Goal: Find specific page/section: Find specific page/section

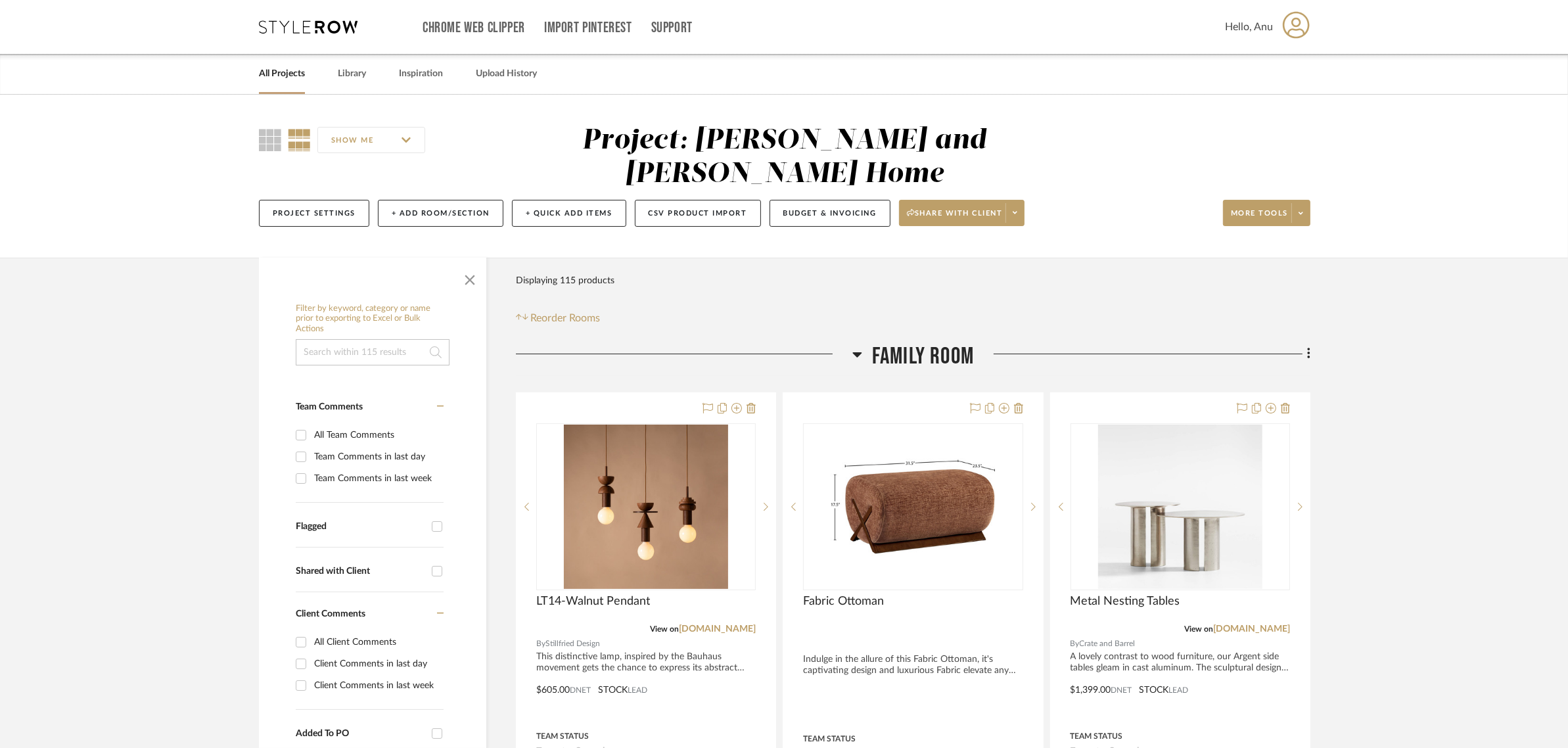
scroll to position [329, 0]
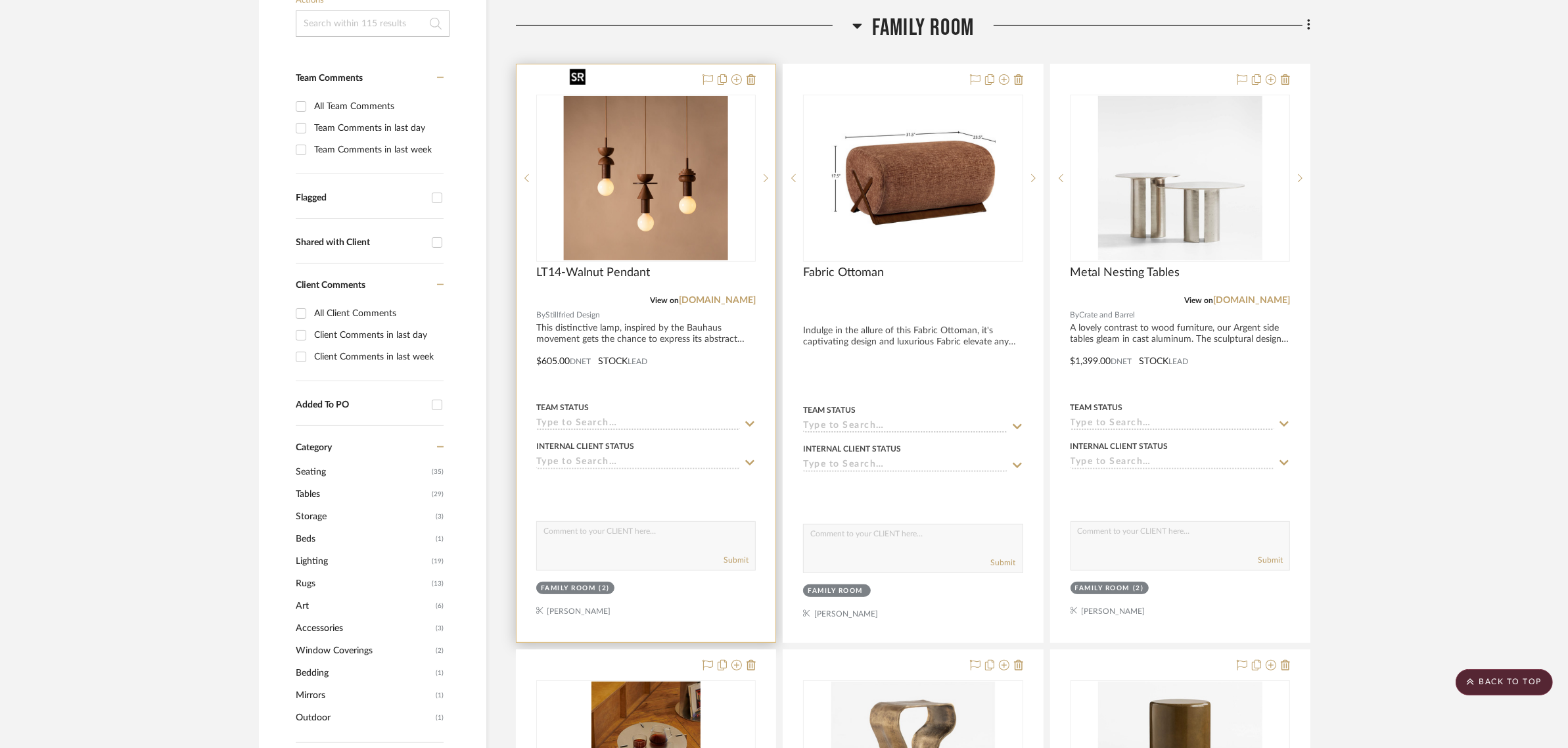
click at [613, 129] on img "0" at bounding box center [646, 178] width 164 height 164
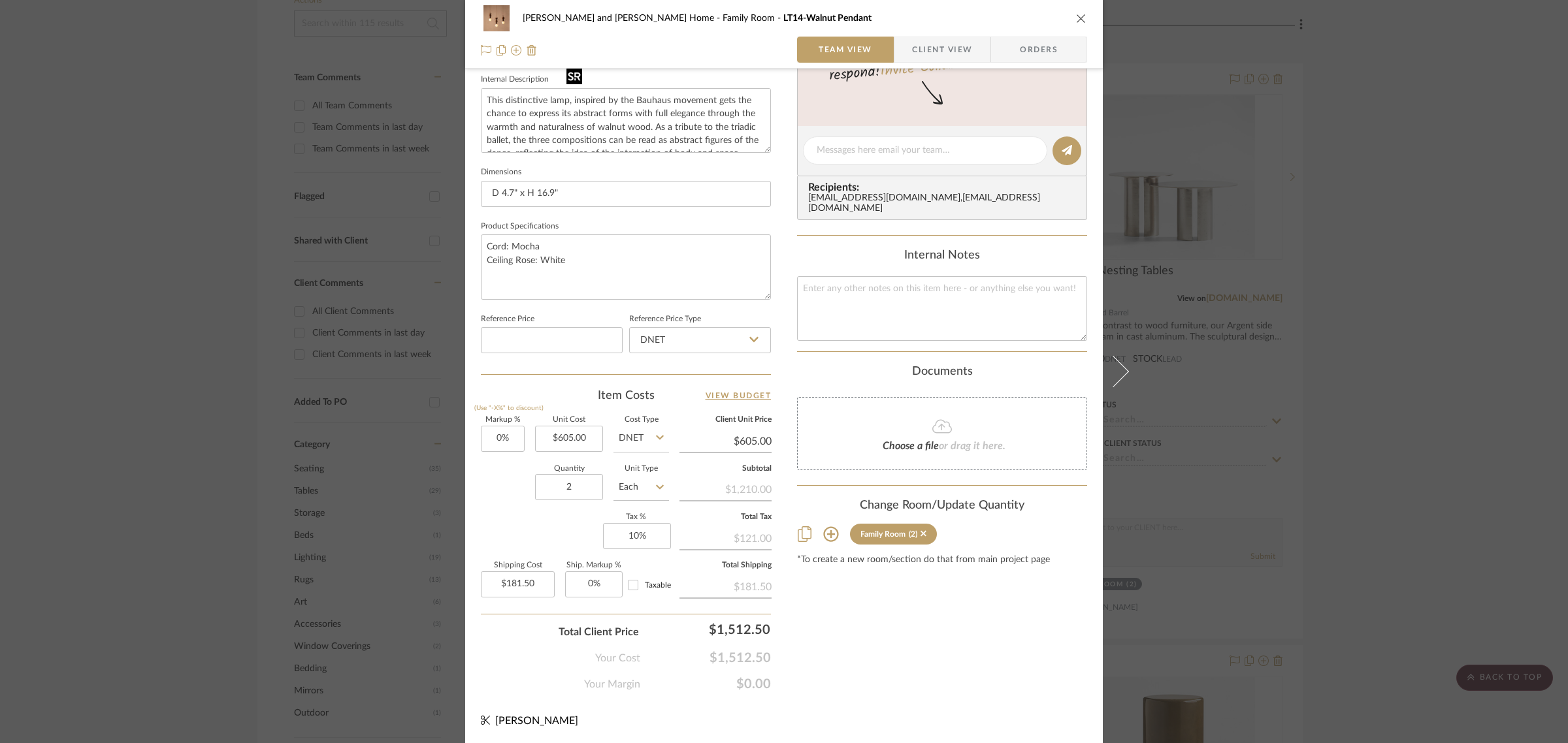
scroll to position [0, 0]
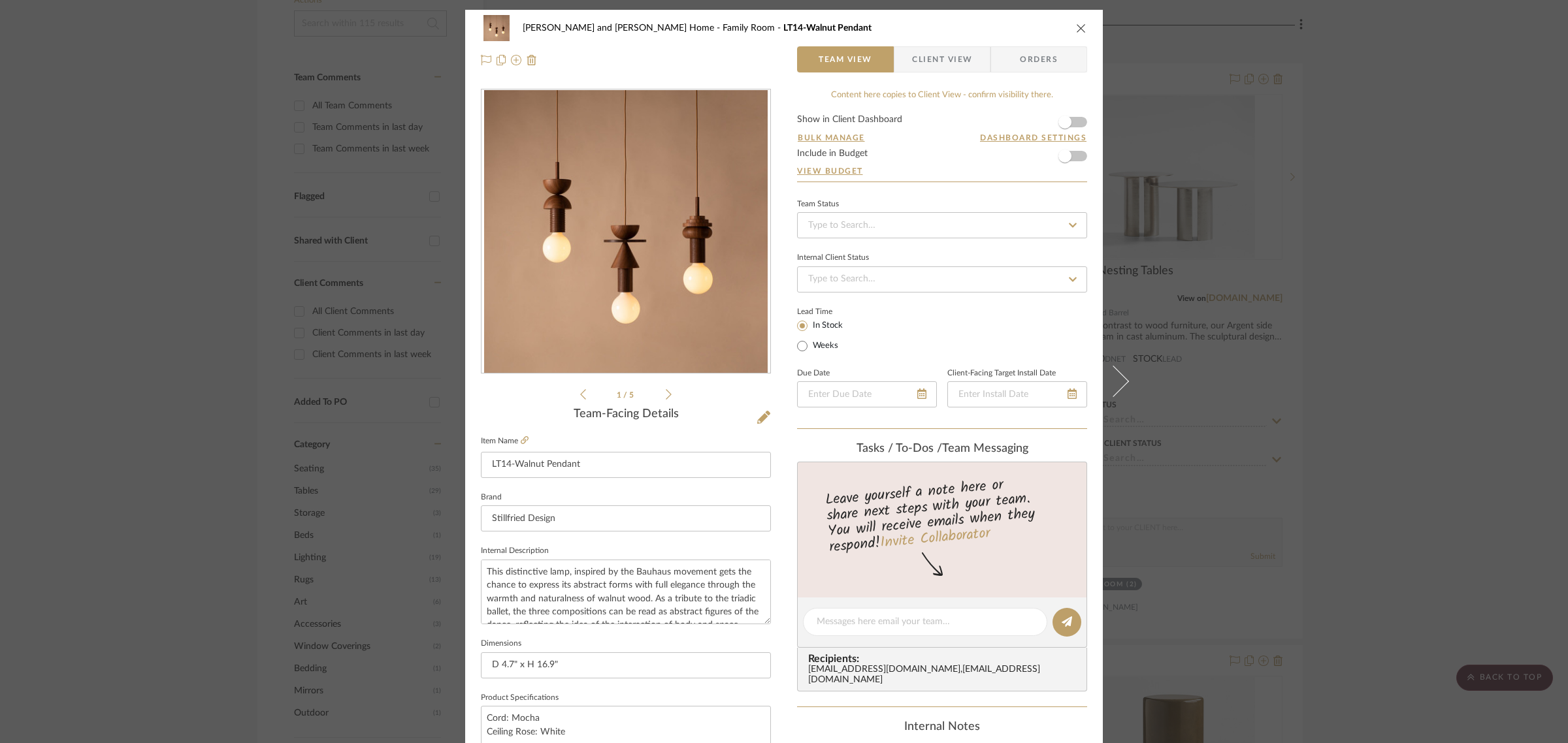
click at [1076, 23] on icon "close" at bounding box center [1081, 28] width 11 height 11
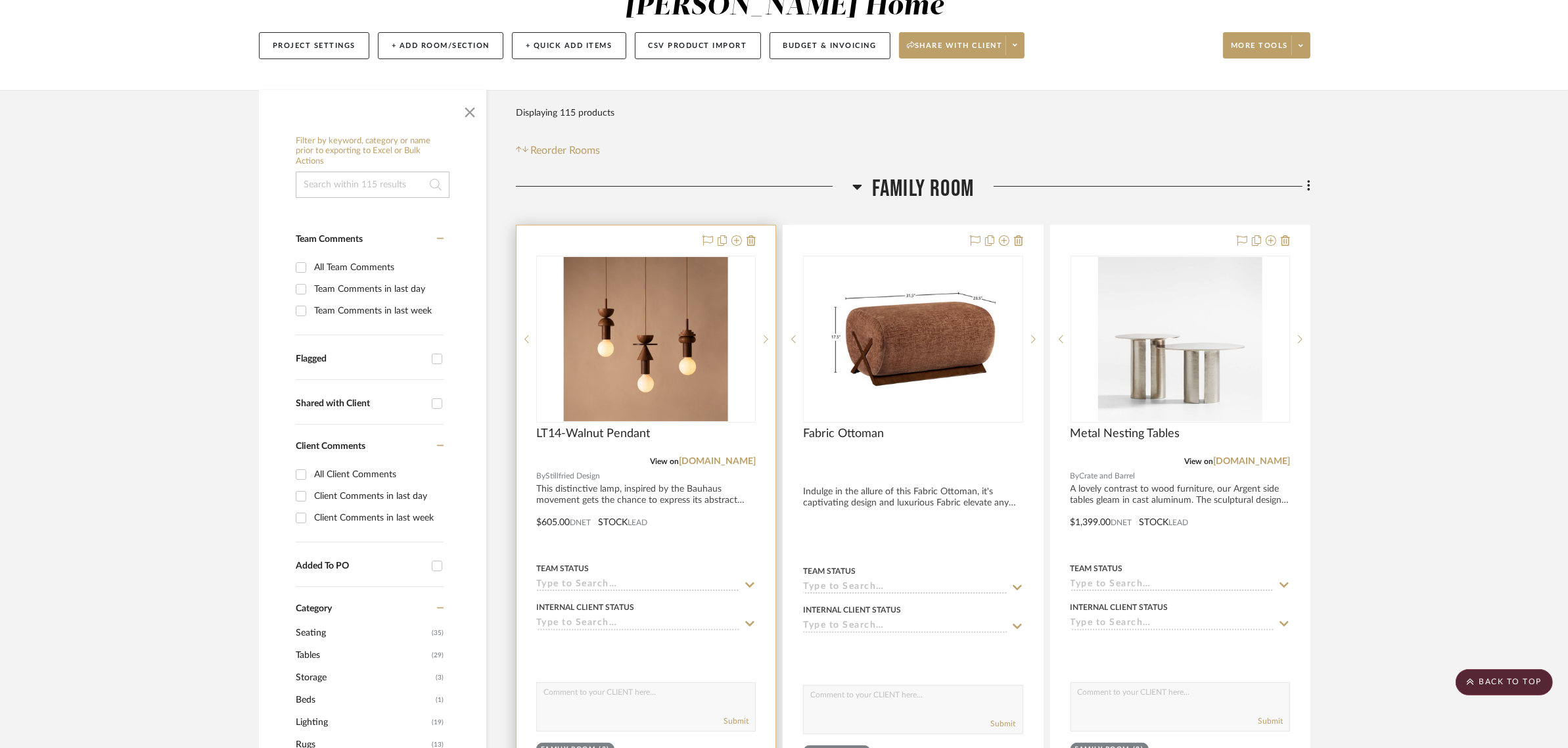
scroll to position [164, 0]
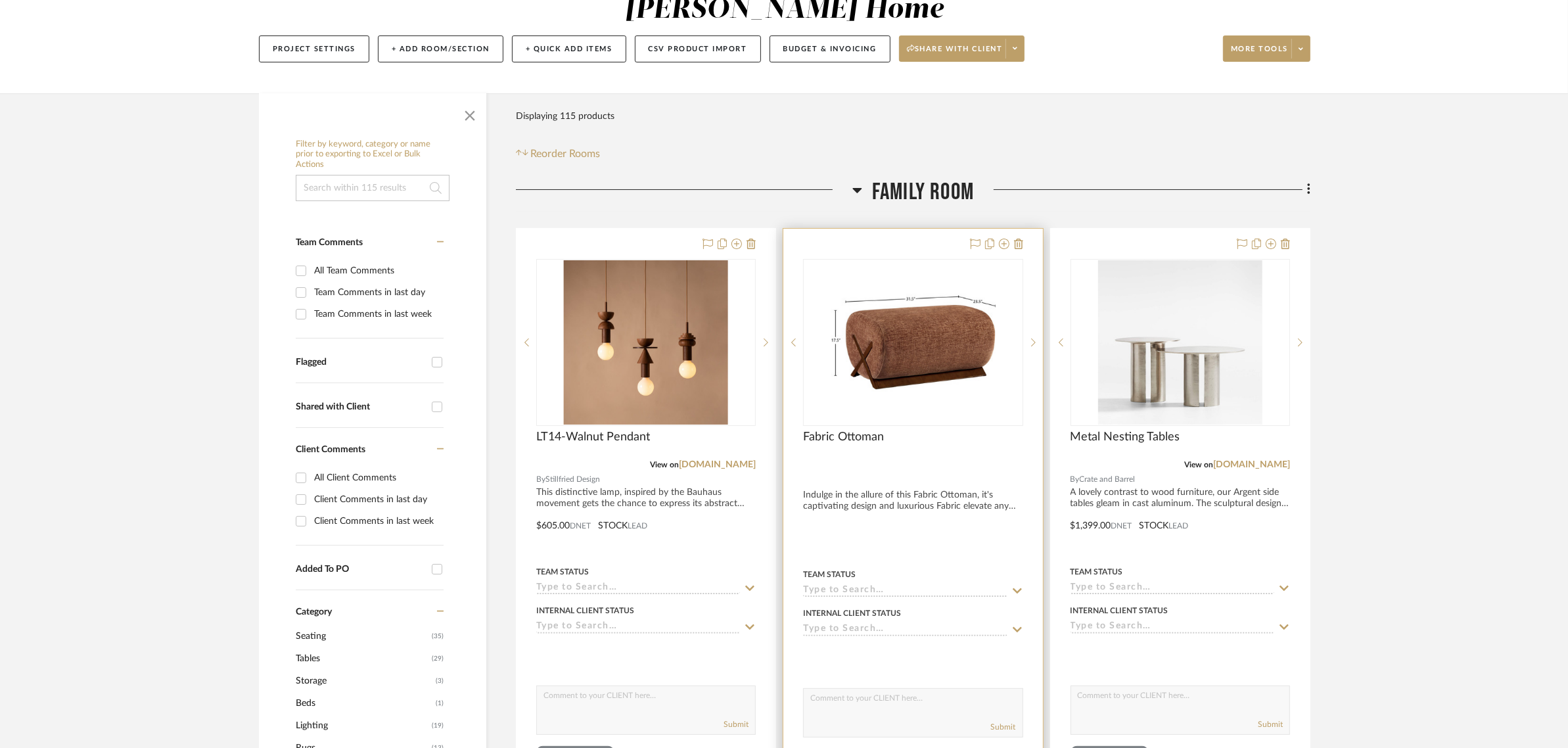
click at [898, 290] on img "0" at bounding box center [913, 343] width 164 height 164
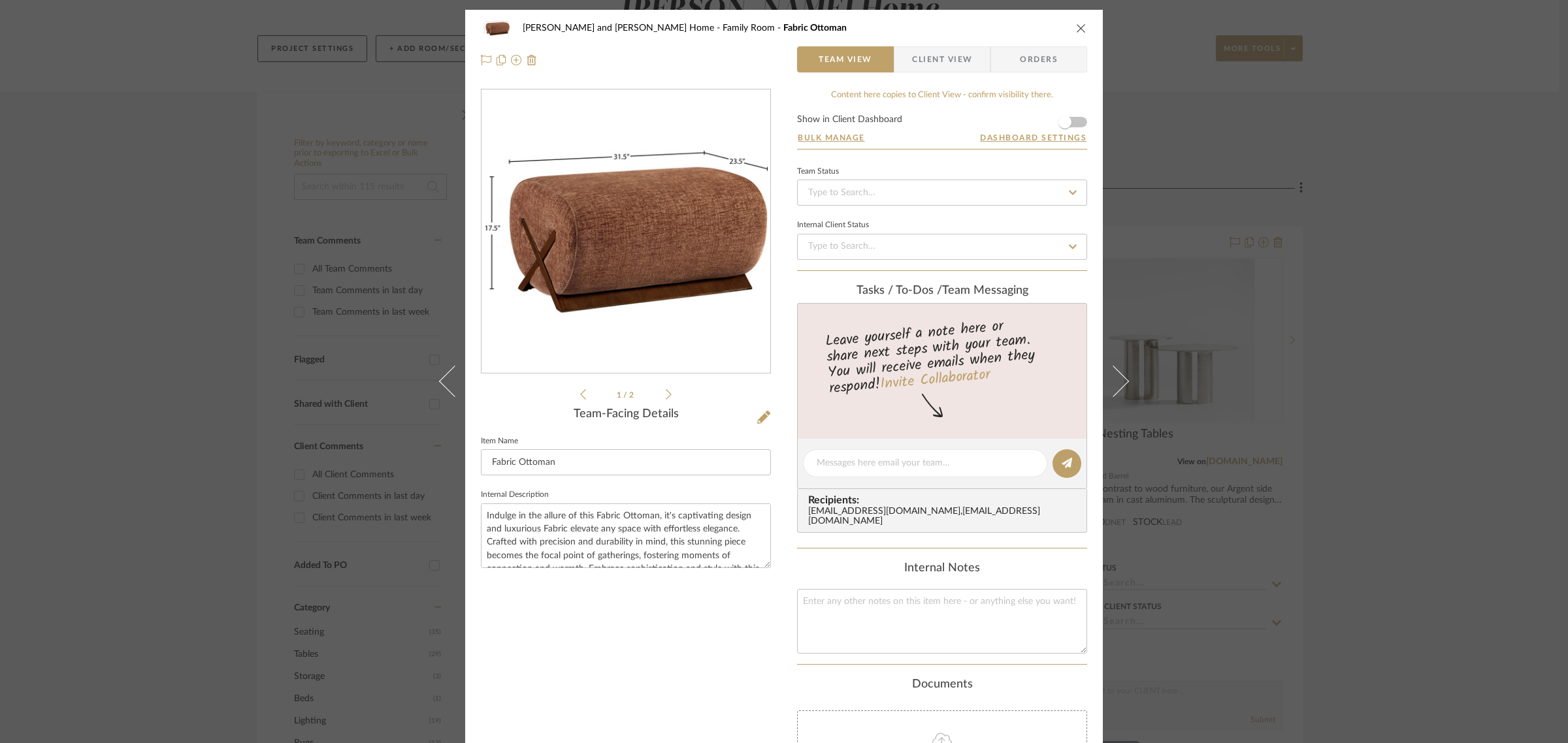
click at [1078, 23] on icon "close" at bounding box center [1081, 28] width 11 height 11
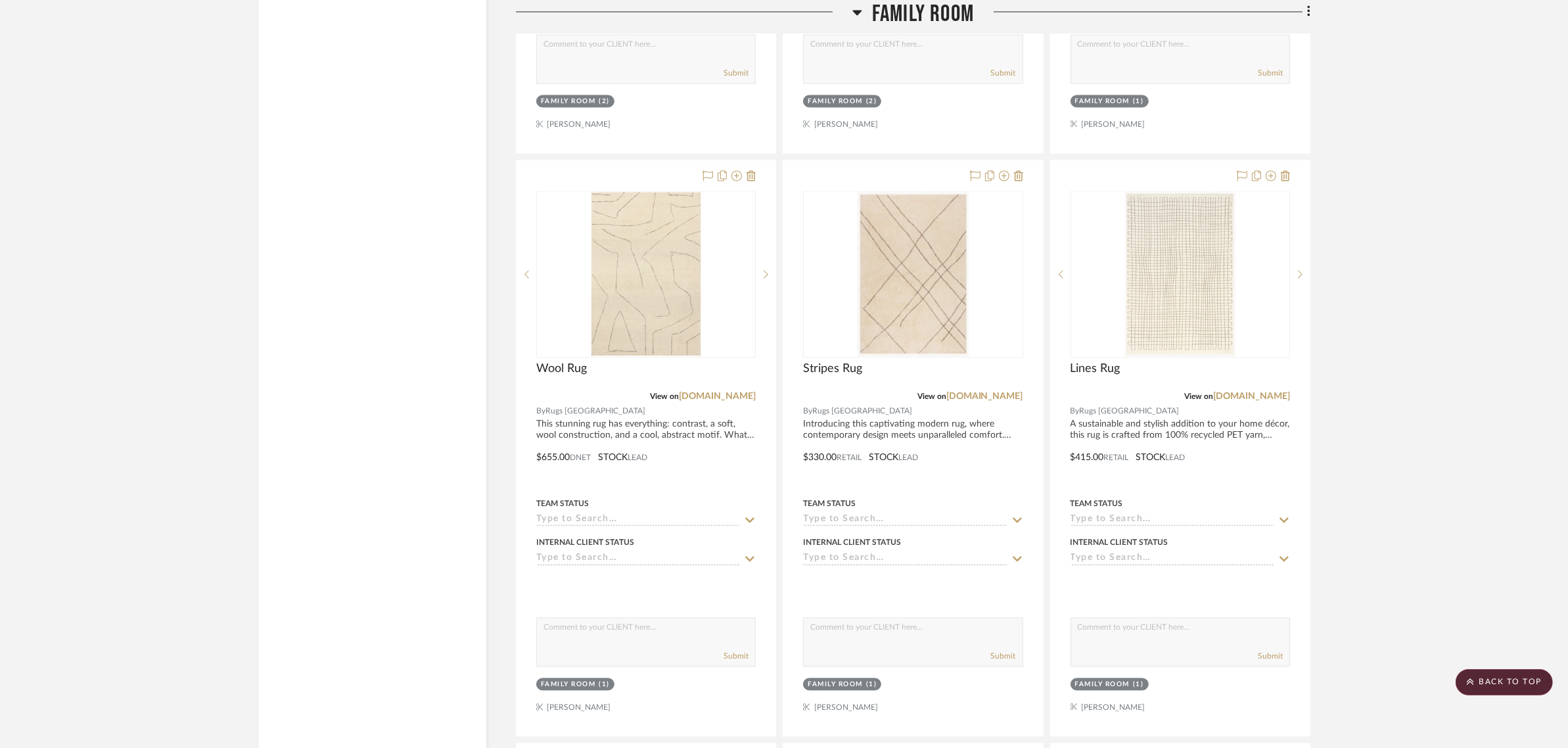
scroll to position [2959, 0]
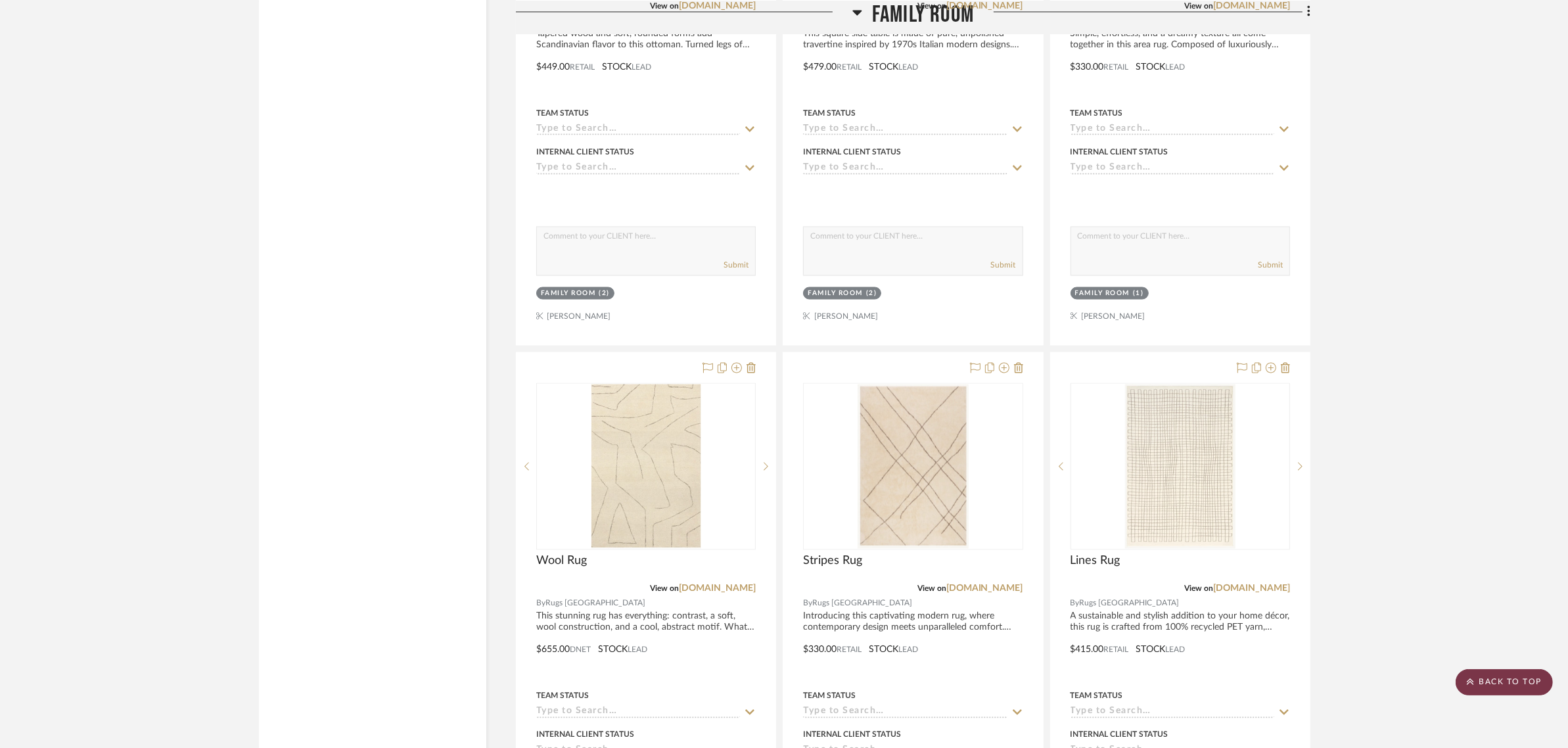
click at [1492, 681] on scroll-to-top-button "BACK TO TOP" at bounding box center [1504, 682] width 97 height 26
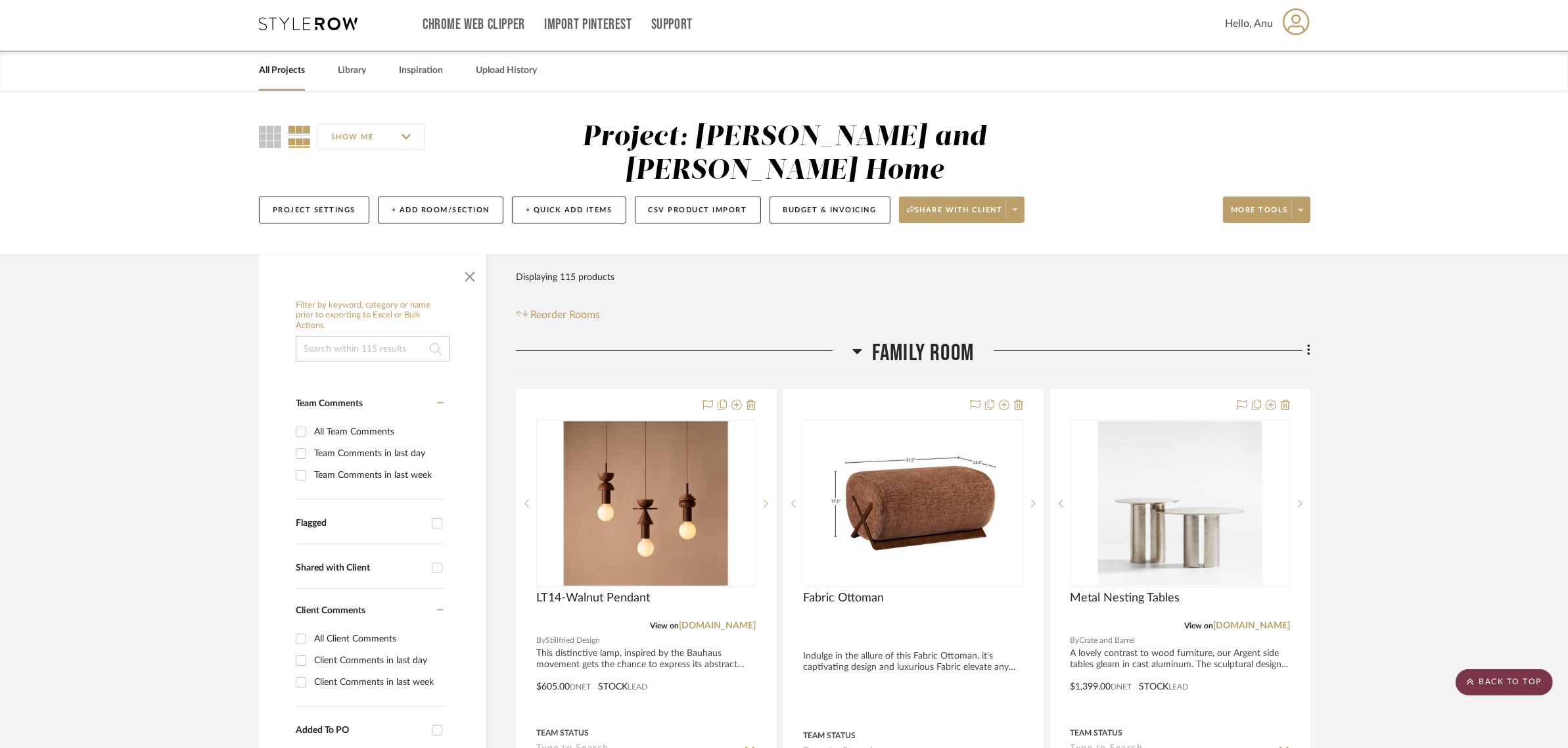
scroll to position [0, 0]
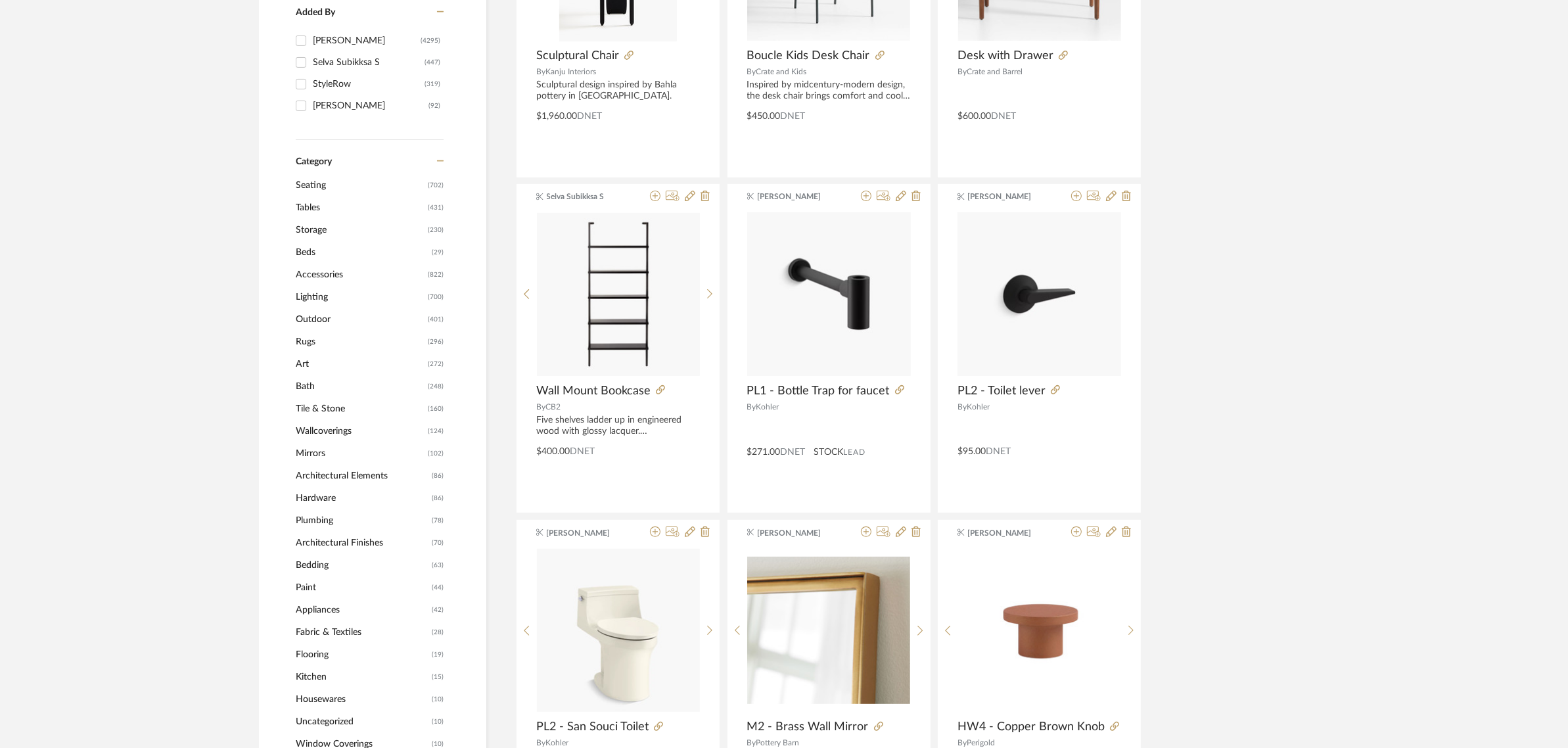
scroll to position [329, 0]
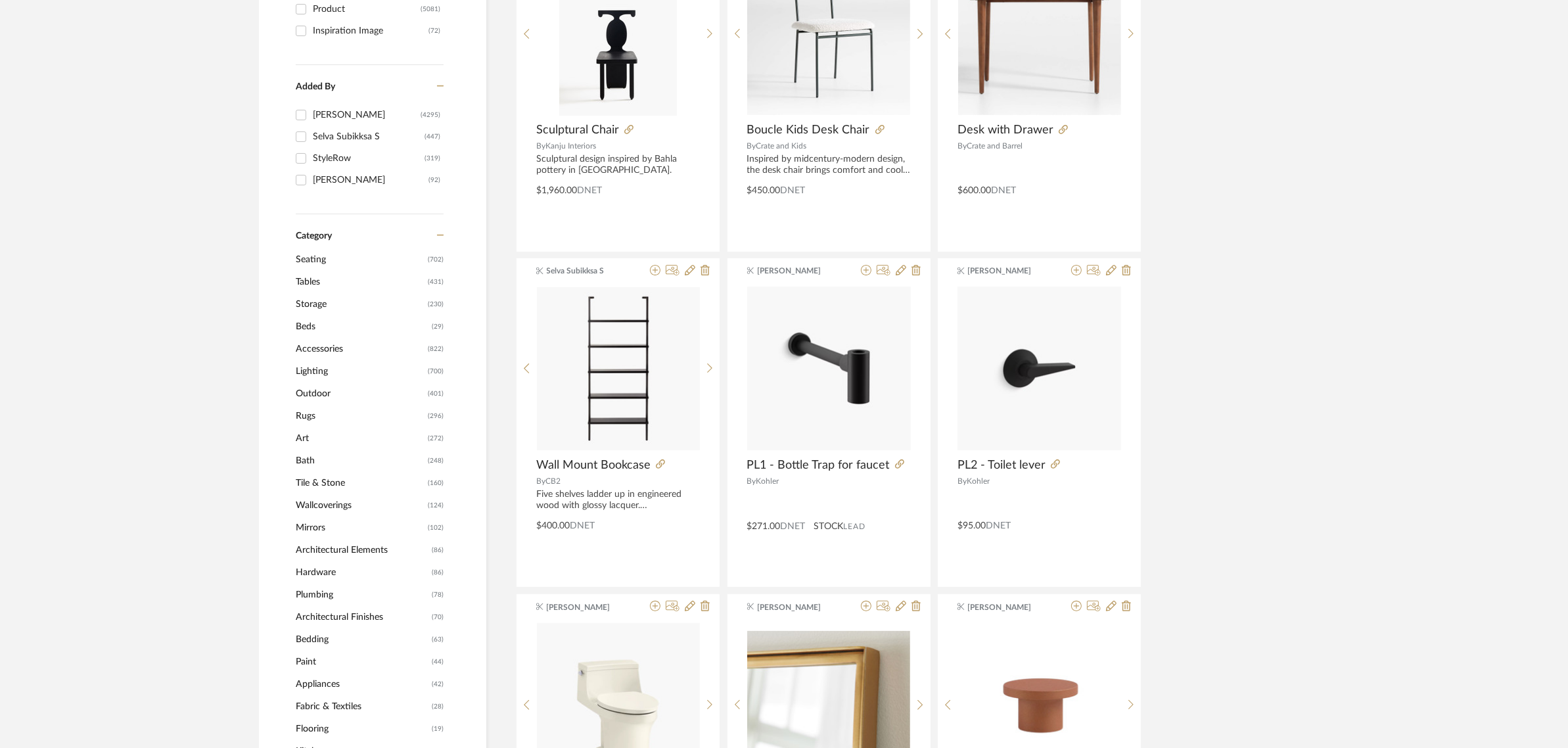
click at [309, 257] on span "Seating" at bounding box center [360, 260] width 129 height 22
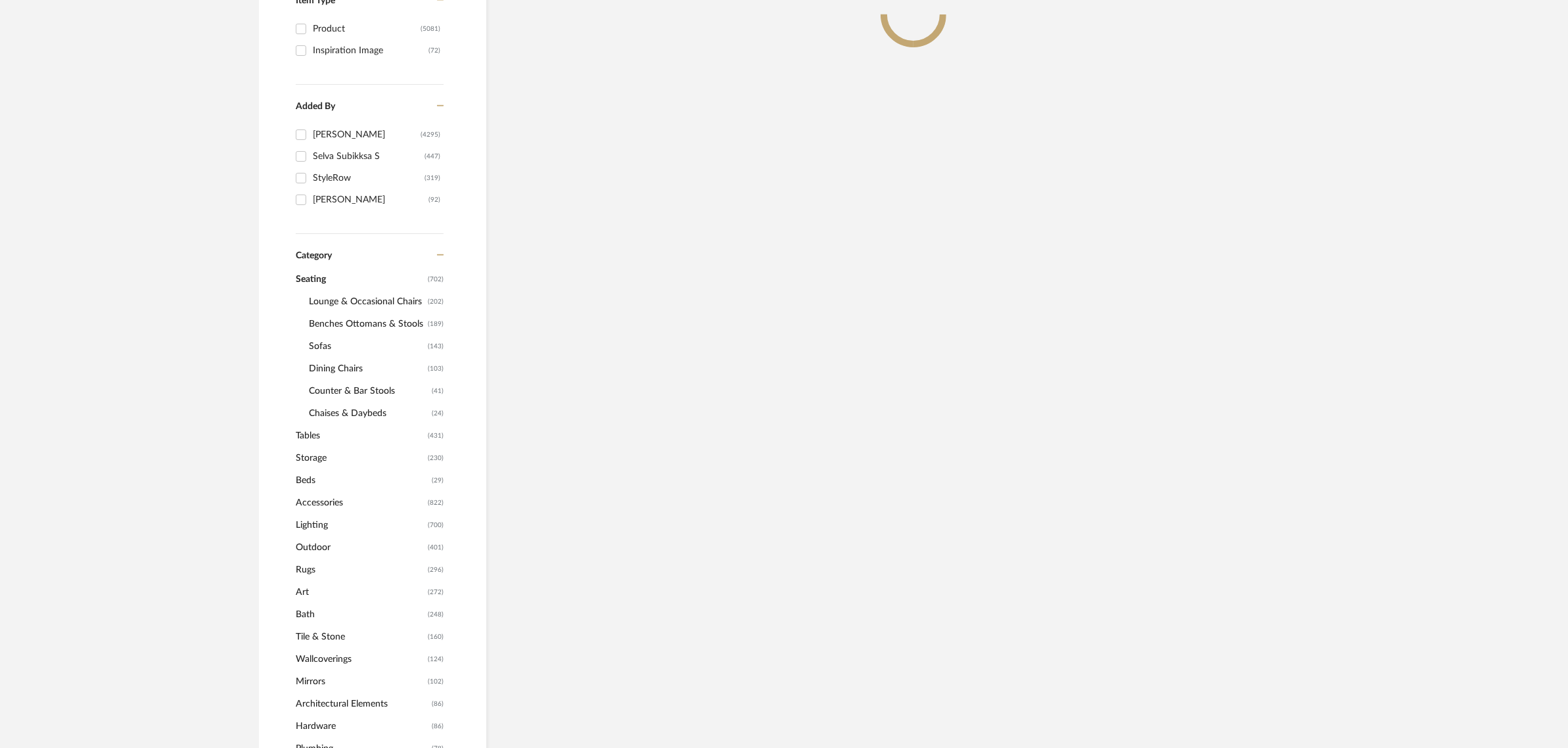
scroll to position [348, 0]
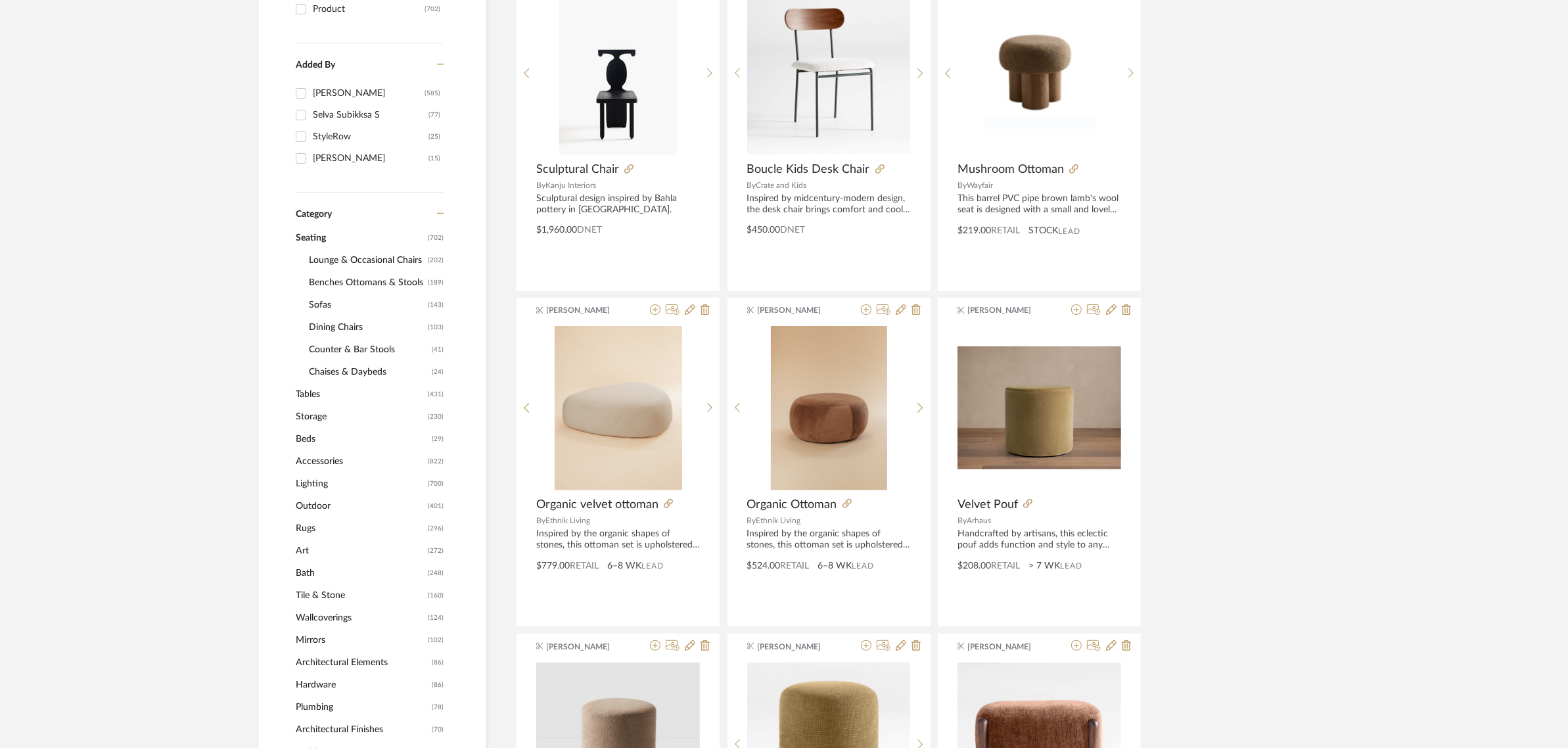
click at [329, 281] on span "Benches Ottomans & Stools" at bounding box center [367, 282] width 116 height 22
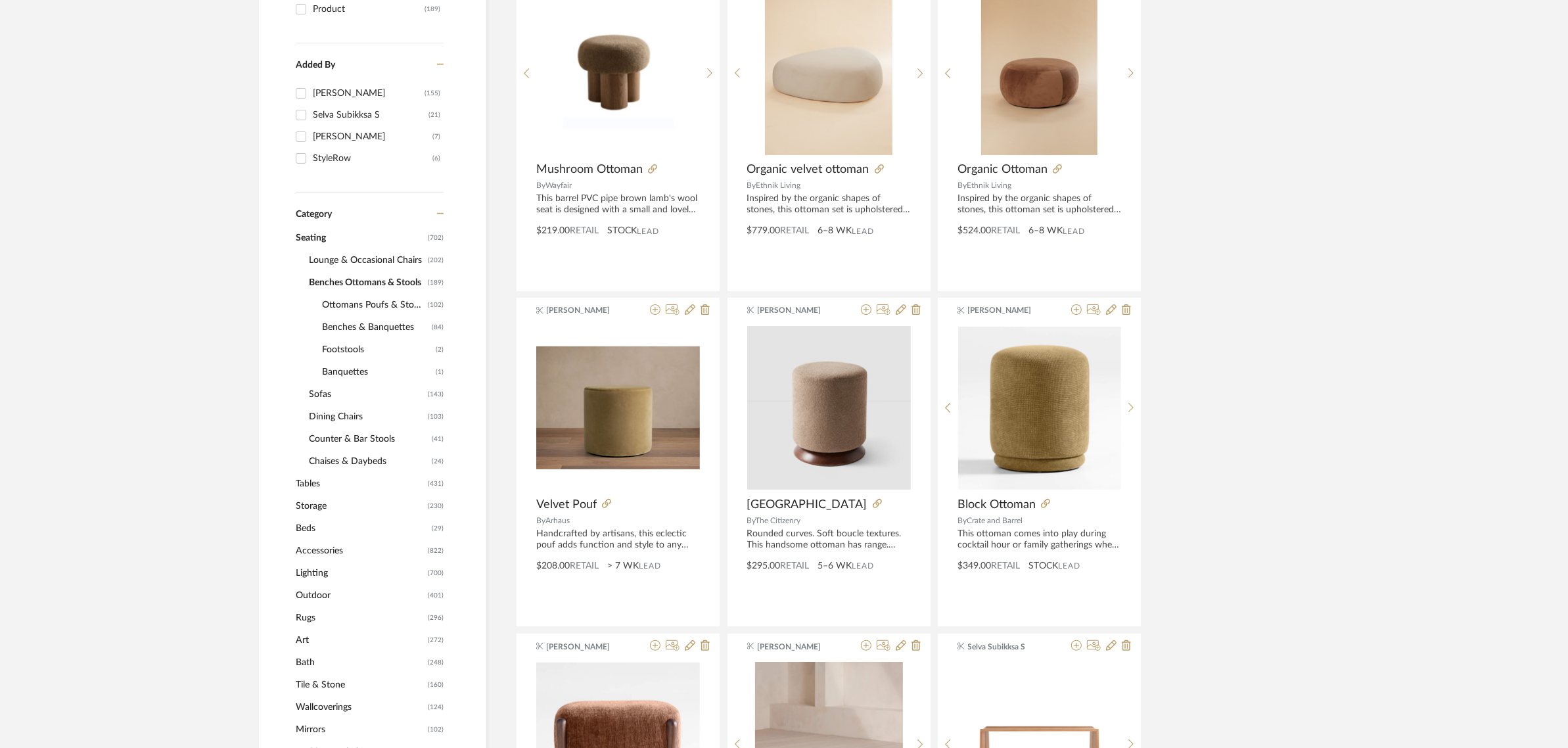
click at [334, 300] on span "Ottomans Poufs & Stools" at bounding box center [373, 305] width 102 height 22
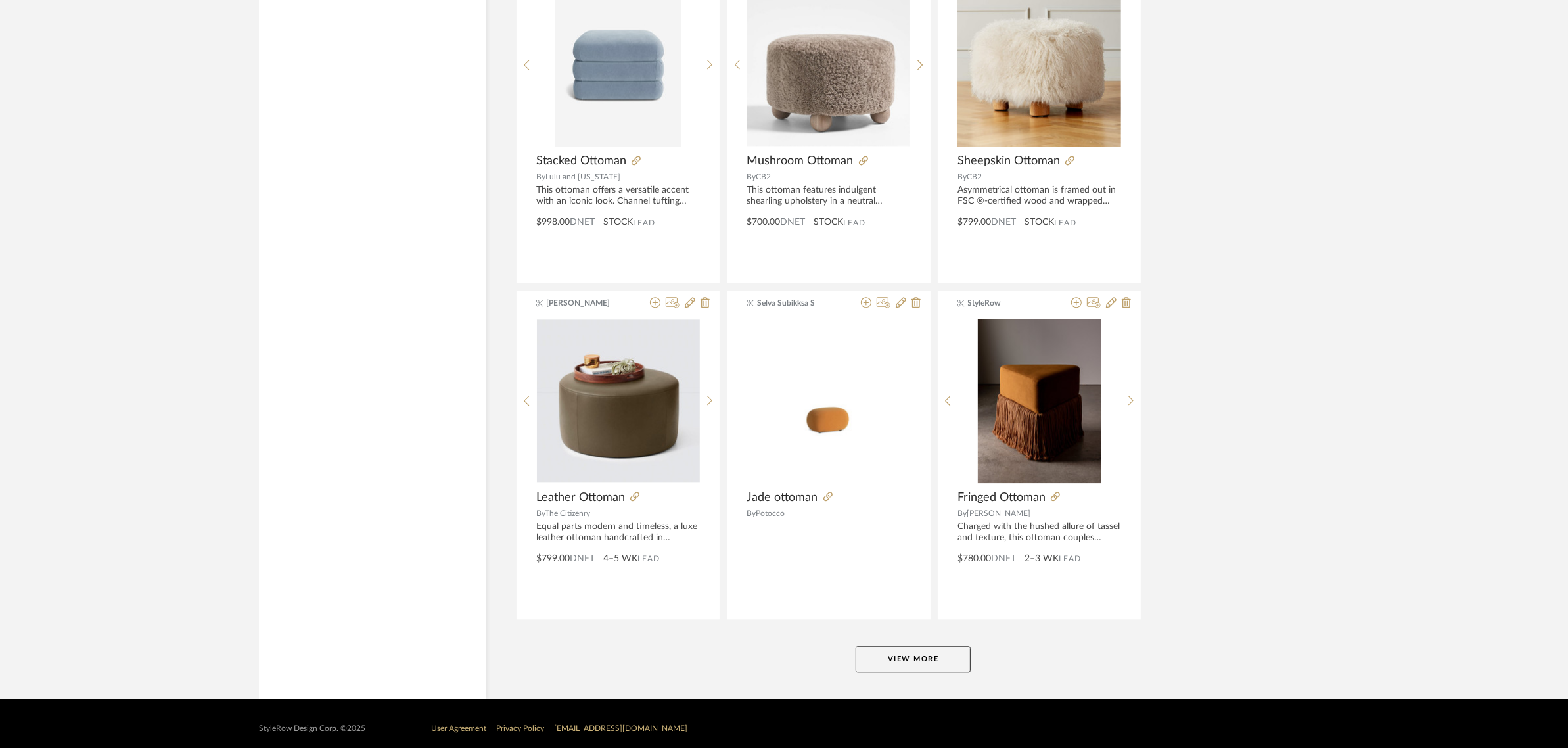
scroll to position [3733, 0]
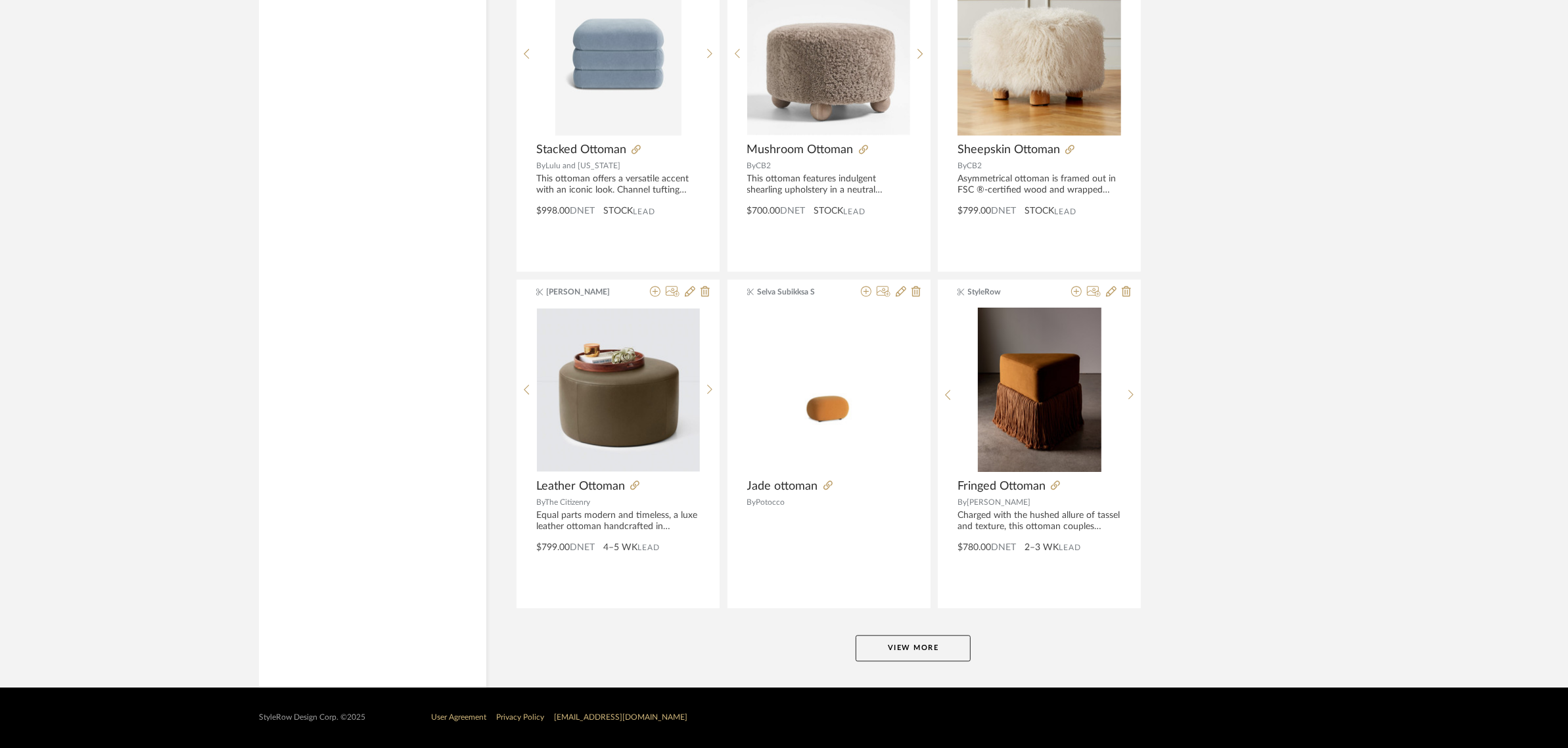
click at [908, 642] on button "View More" at bounding box center [913, 648] width 115 height 26
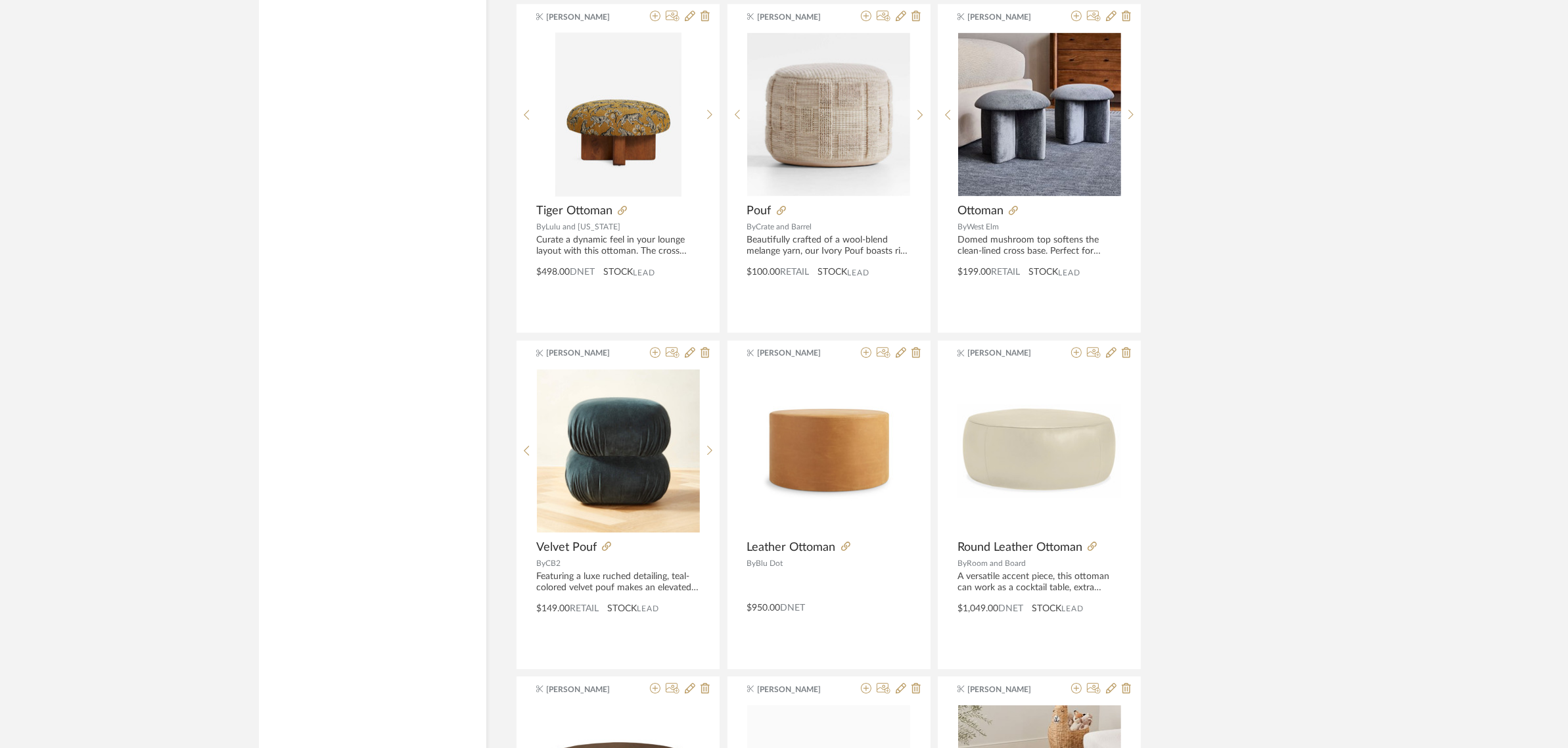
scroll to position [5212, 0]
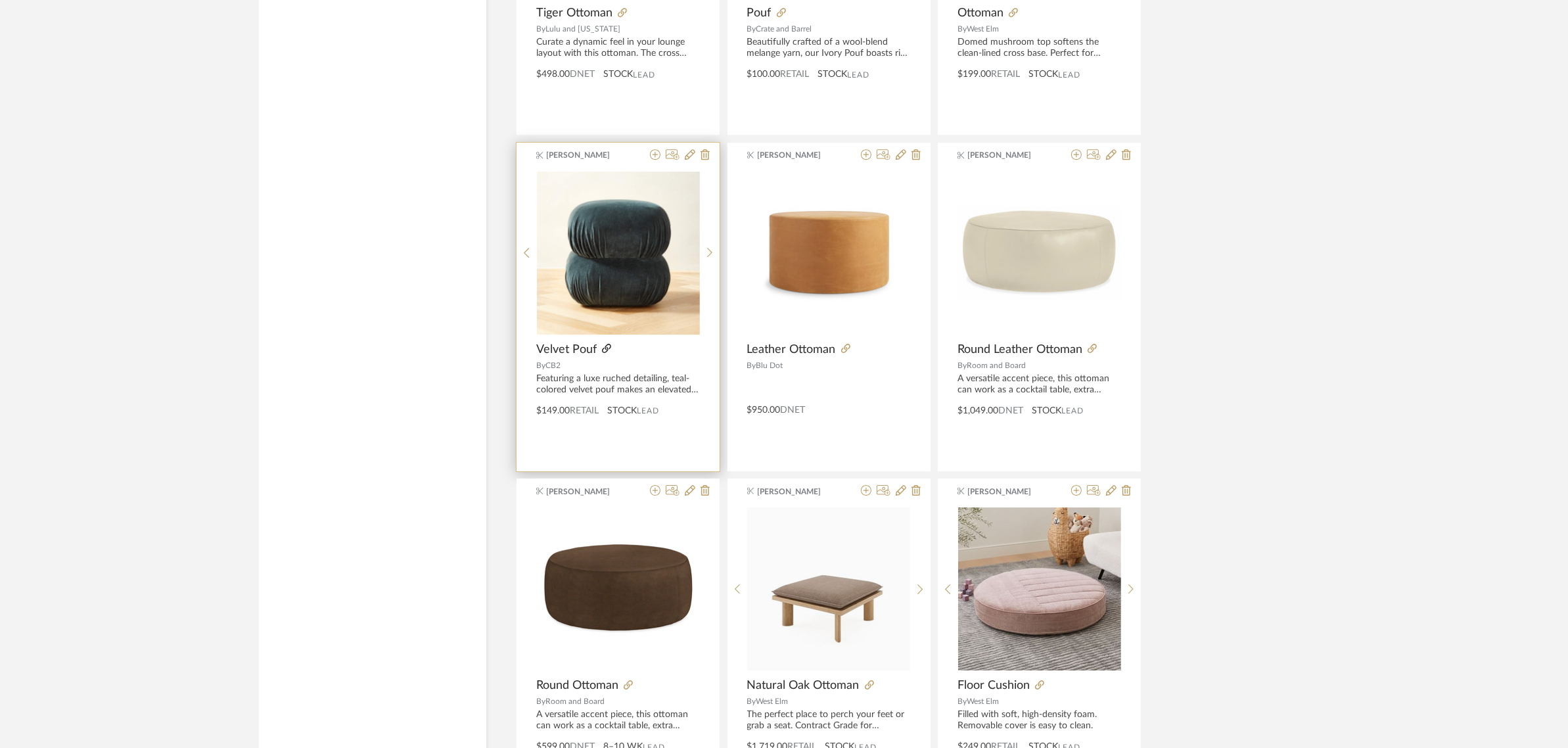
click at [606, 348] on icon at bounding box center [606, 348] width 9 height 9
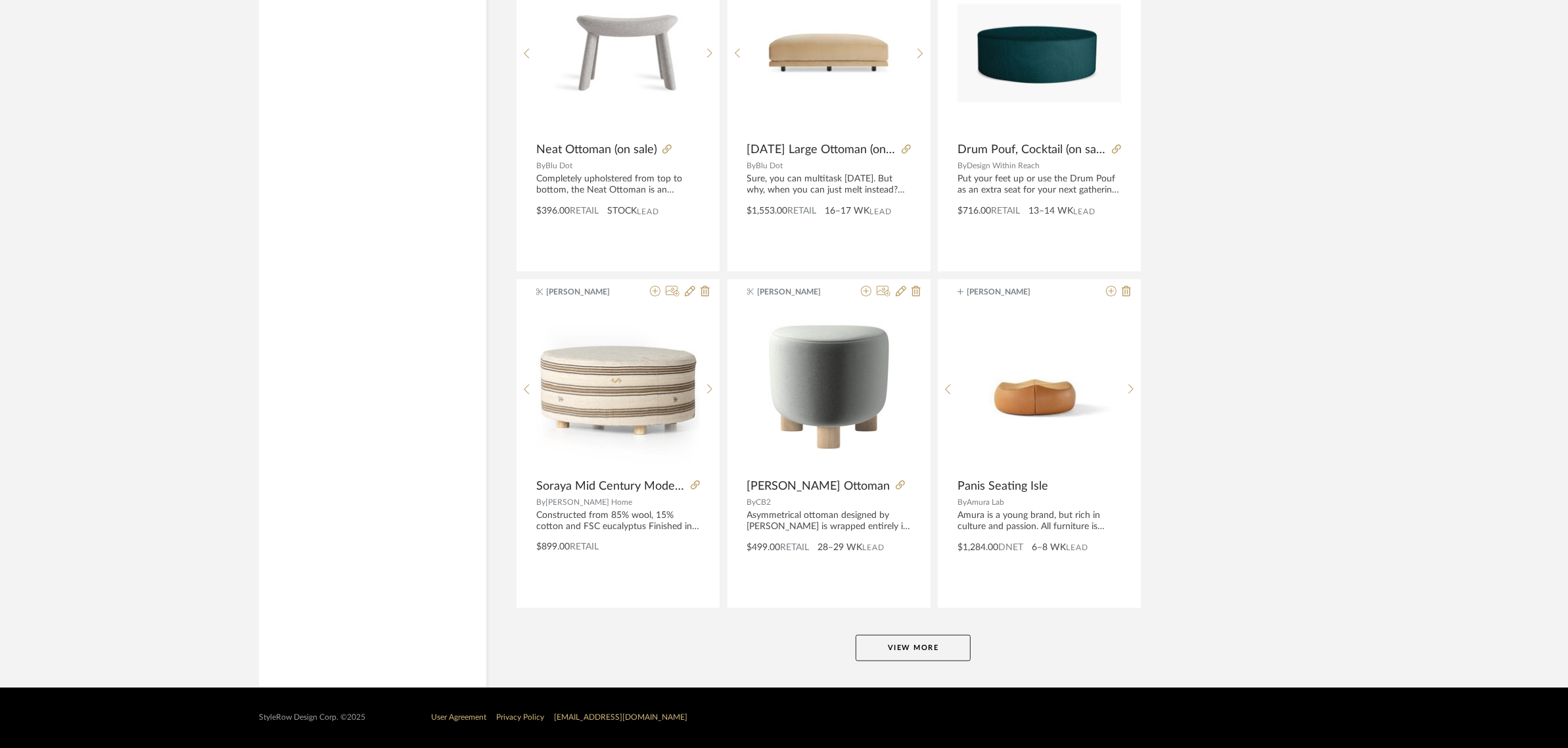
scroll to position [7773, 0]
click at [921, 636] on button "View More" at bounding box center [913, 648] width 115 height 26
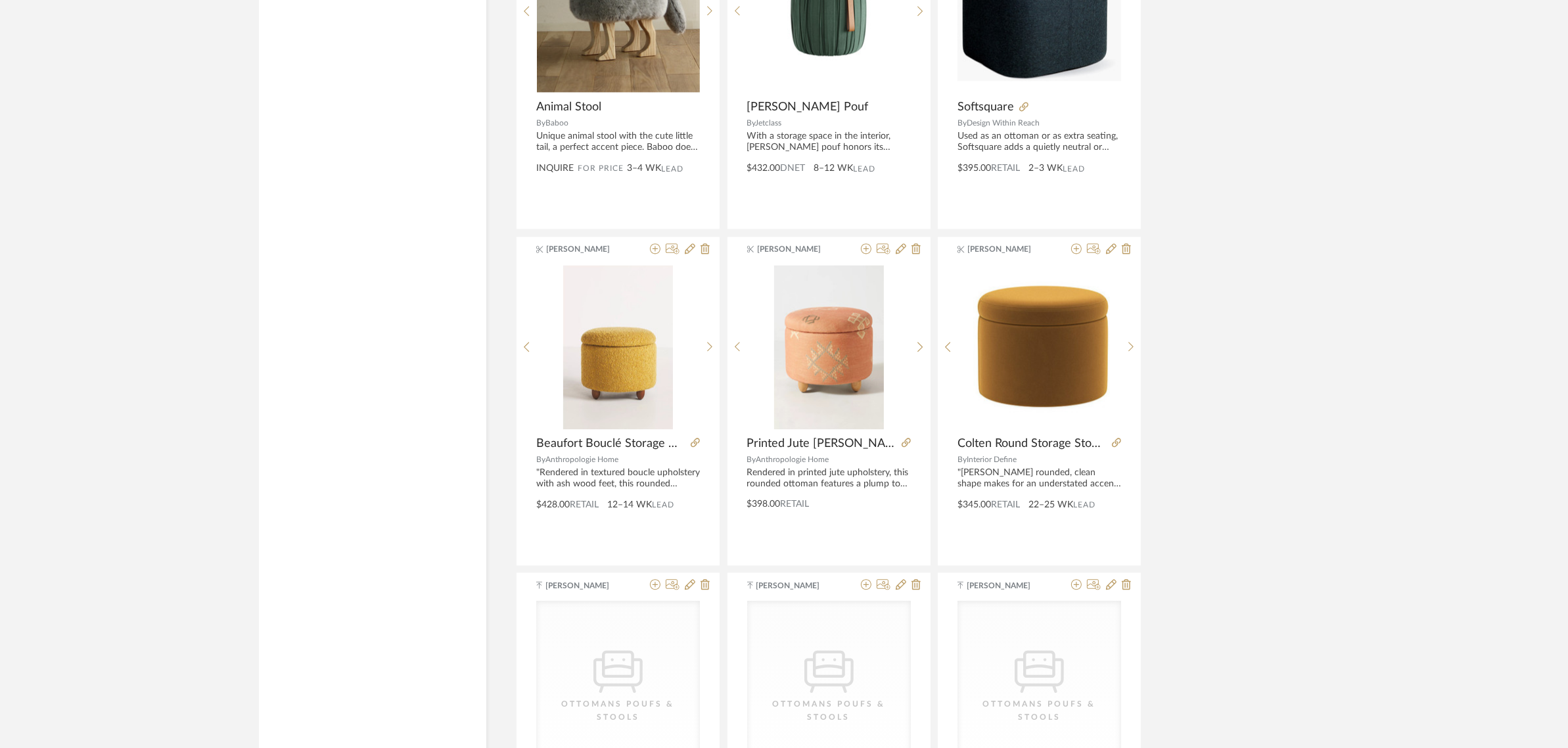
scroll to position [9828, 0]
click at [907, 446] on icon at bounding box center [906, 441] width 9 height 9
